Goal: Obtain resource: Obtain resource

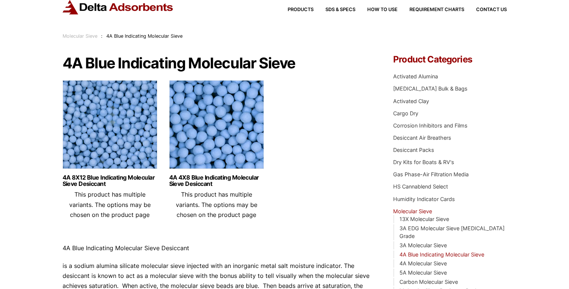
scroll to position [37, 0]
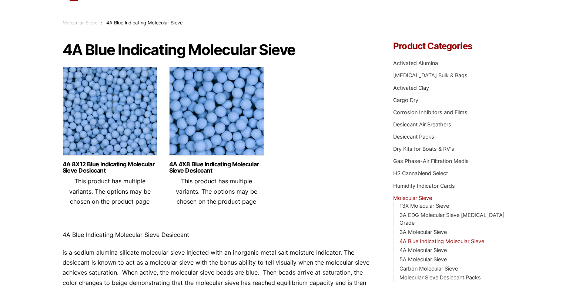
click at [119, 126] on img at bounding box center [110, 113] width 95 height 92
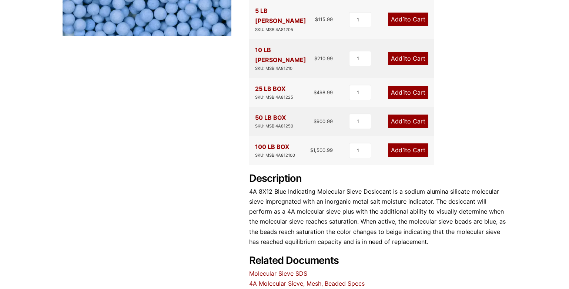
scroll to position [259, 0]
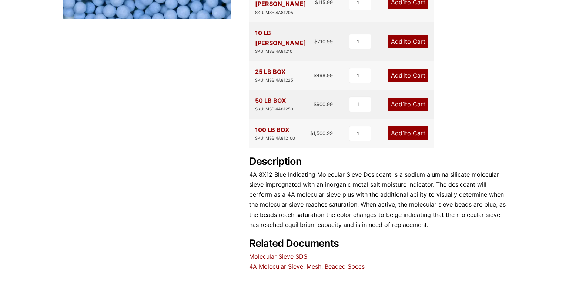
click at [284, 263] on link "4A Molecular Sieve, Mesh, Beaded Specs" at bounding box center [306, 266] width 115 height 7
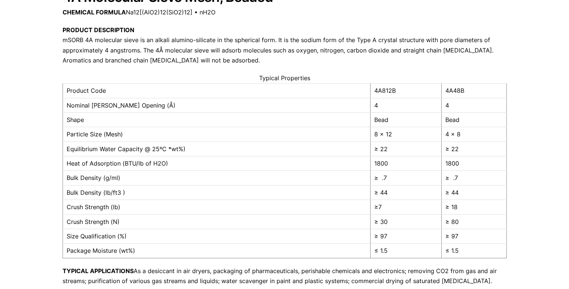
scroll to position [111, 0]
